Goal: Information Seeking & Learning: Learn about a topic

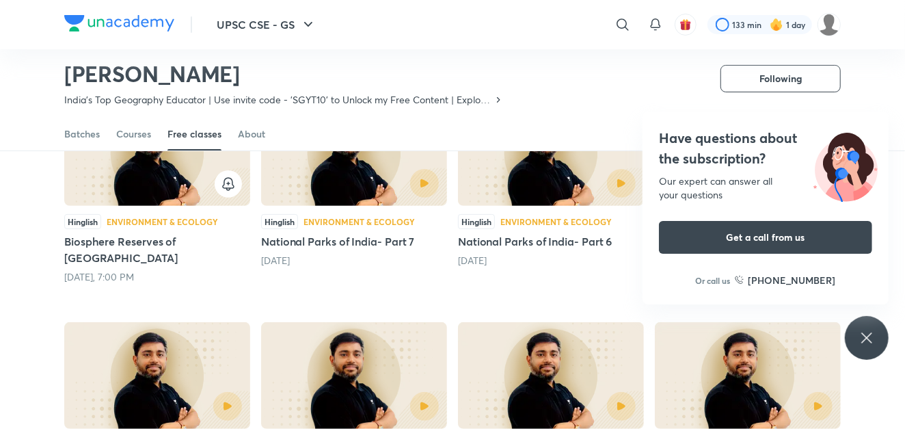
scroll to position [169, 0]
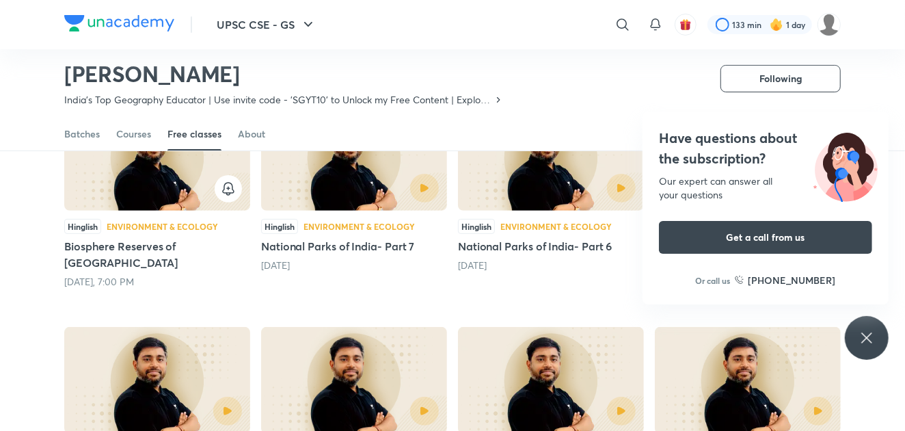
click at [866, 328] on div "Have questions about the subscription? Our expert can answer all your questions…" at bounding box center [867, 338] width 44 height 44
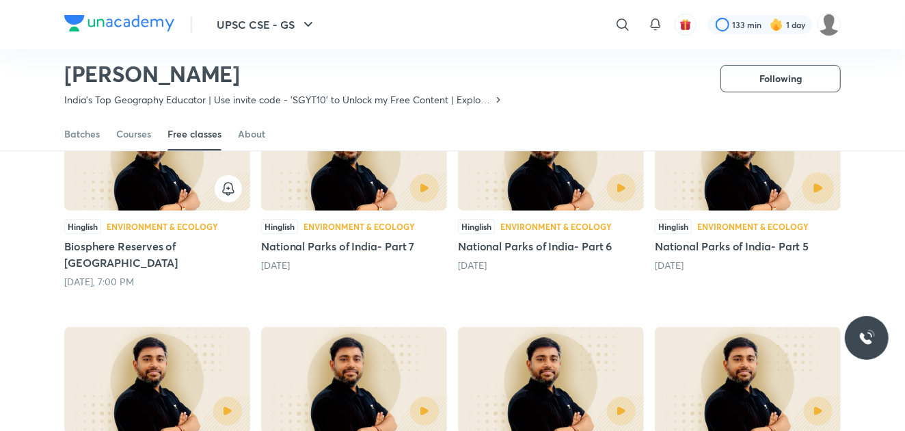
click at [808, 183] on button "button" at bounding box center [818, 187] width 31 height 31
